Goal: Information Seeking & Learning: Learn about a topic

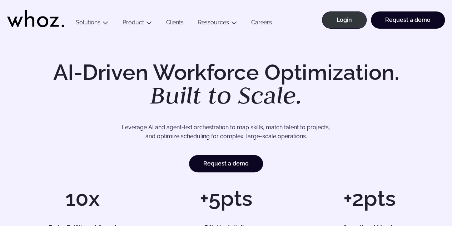
click at [135, 79] on h1 "AI-Driven Workforce Optimization. Built to Scale." at bounding box center [226, 85] width 366 height 46
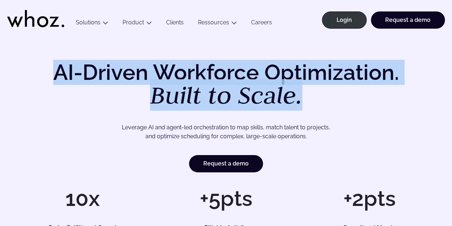
drag, startPoint x: 57, startPoint y: 69, endPoint x: 300, endPoint y: 99, distance: 244.6
click at [300, 99] on h1 "AI-Driven Workforce Optimization. Built to Scale." at bounding box center [226, 85] width 366 height 46
click at [233, 97] on em "Built to Scale." at bounding box center [226, 94] width 152 height 31
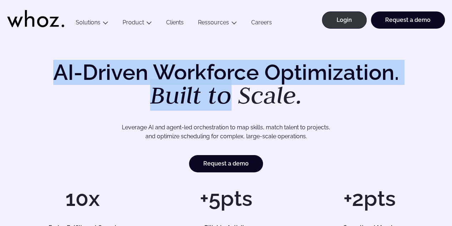
drag, startPoint x: 228, startPoint y: 97, endPoint x: 55, endPoint y: 65, distance: 176.3
click at [55, 65] on h1 "AI-Driven Workforce Optimization. Built to Scale." at bounding box center [226, 85] width 366 height 46
click at [235, 101] on em "Built to Scale." at bounding box center [226, 94] width 152 height 31
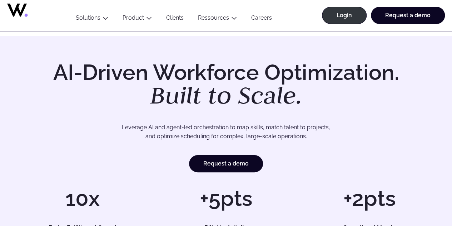
scroll to position [62, 0]
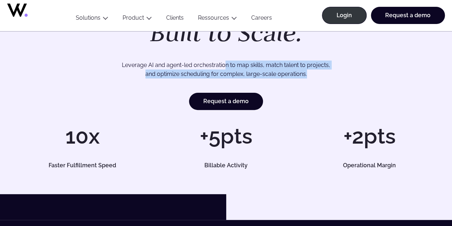
drag, startPoint x: 312, startPoint y: 77, endPoint x: 226, endPoint y: 55, distance: 88.7
click at [226, 55] on div "AI-Driven Workforce Optimization. Built to Scale. Leverage AI and agent-led orc…" at bounding box center [226, 54] width 424 height 111
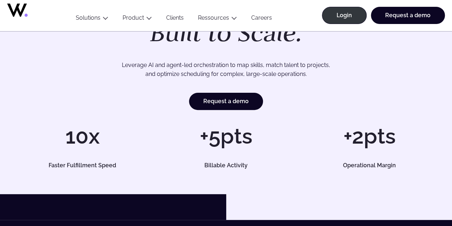
click at [222, 69] on p "Leverage AI and agent-led orchestration to map skills, match talent to projects…" at bounding box center [226, 69] width 382 height 18
